Goal: Task Accomplishment & Management: Manage account settings

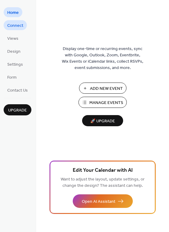
drag, startPoint x: 8, startPoint y: 11, endPoint x: 11, endPoint y: 22, distance: 10.5
click at [8, 11] on span "Home" at bounding box center [12, 13] width 11 height 6
click at [12, 26] on span "Connect" at bounding box center [15, 26] width 16 height 6
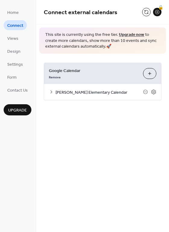
click at [72, 92] on span "Kester Elementary Calendar" at bounding box center [98, 92] width 87 height 6
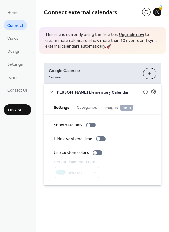
click at [51, 92] on icon at bounding box center [51, 91] width 5 height 5
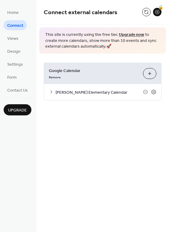
click at [51, 92] on icon at bounding box center [51, 91] width 5 height 5
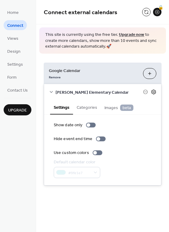
click at [153, 91] on icon at bounding box center [152, 91] width 5 height 5
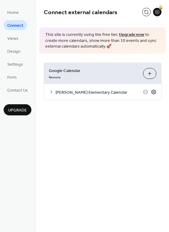
click at [153, 91] on icon at bounding box center [152, 91] width 5 height 5
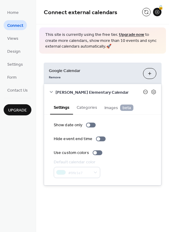
click at [145, 91] on icon at bounding box center [145, 91] width 5 height 5
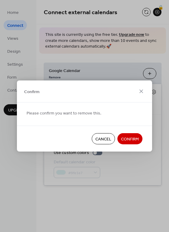
click at [104, 141] on span "Cancel" at bounding box center [103, 139] width 16 height 6
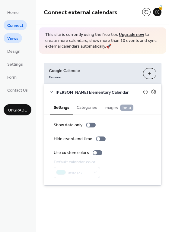
click at [19, 40] on link "Views" at bounding box center [13, 38] width 18 height 10
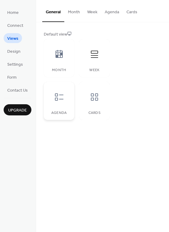
click at [62, 107] on div "Agenda" at bounding box center [59, 101] width 30 height 38
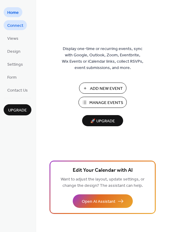
click at [24, 24] on link "Connect" at bounding box center [15, 25] width 23 height 10
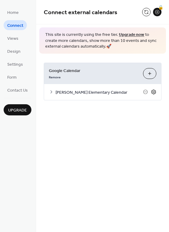
click at [155, 91] on icon at bounding box center [152, 91] width 5 height 5
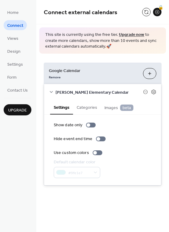
click at [51, 94] on icon at bounding box center [51, 91] width 5 height 5
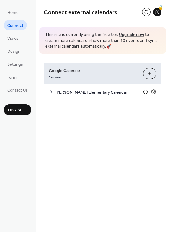
click at [146, 93] on icon at bounding box center [145, 91] width 5 height 5
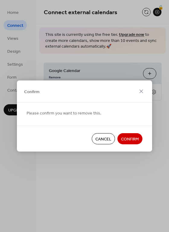
click at [140, 141] on button "Confirm" at bounding box center [129, 138] width 25 height 11
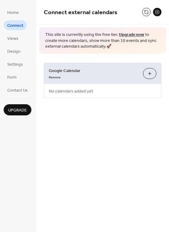
click at [149, 73] on button "Choose Calendars" at bounding box center [149, 73] width 13 height 11
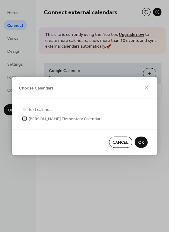
click at [38, 119] on span "Kester Elementary Calendar" at bounding box center [65, 119] width 72 height 6
click at [142, 143] on span "OK" at bounding box center [141, 142] width 6 height 6
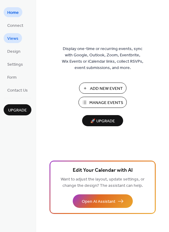
click at [18, 36] on span "Views" at bounding box center [12, 39] width 11 height 6
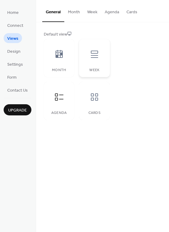
click at [99, 62] on div at bounding box center [94, 54] width 18 height 18
click at [92, 95] on icon at bounding box center [94, 97] width 10 height 10
click at [86, 66] on div "Week" at bounding box center [94, 58] width 30 height 38
